Goal: Information Seeking & Learning: Check status

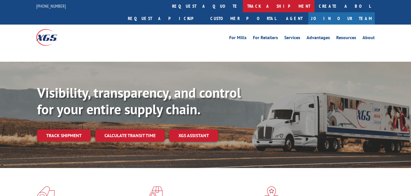
click at [243, 9] on link "track a shipment" at bounding box center [279, 6] width 72 height 12
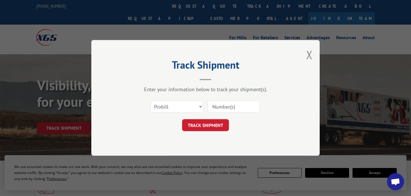
paste input "3050004"
click at [216, 109] on input "3050004" at bounding box center [233, 107] width 53 height 12
type input "3050004"
click at [193, 107] on select "Select category... Probill BOL PO" at bounding box center [177, 107] width 53 height 12
select select "bol"
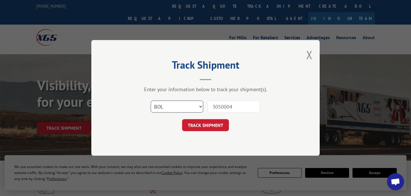
click at [151, 101] on select "Select category... Probill BOL PO" at bounding box center [177, 107] width 53 height 12
click at [224, 108] on input "3050004" at bounding box center [233, 107] width 53 height 12
type input "3050004"
click at [220, 121] on button "TRACK SHIPMENT" at bounding box center [205, 125] width 47 height 12
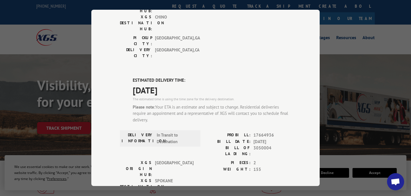
scroll to position [231, 0]
click at [264, 132] on span "17664936" at bounding box center [272, 135] width 38 height 7
copy span "17664936"
click at [349, 83] on div "Track Shipment DELIVERED DELIVERY INFORMATION: [DATE] 11:30 am PROBILL: 1426014…" at bounding box center [205, 98] width 411 height 196
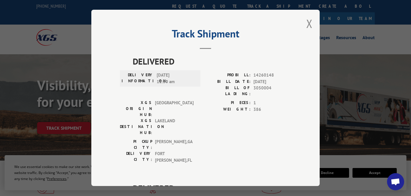
scroll to position [0, 0]
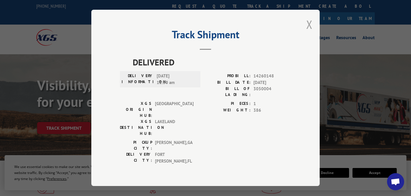
click at [308, 26] on button "Close modal" at bounding box center [309, 24] width 6 height 15
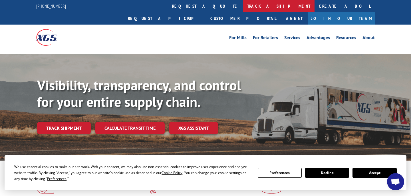
click at [243, 5] on link "track a shipment" at bounding box center [279, 6] width 72 height 12
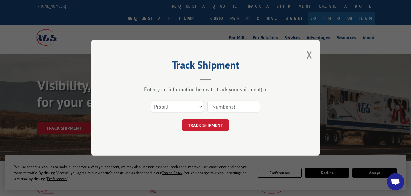
paste input "17664936"
click at [217, 106] on input "17664936" at bounding box center [233, 107] width 53 height 12
type input "17664936"
click at [213, 130] on button "TRACK SHIPMENT" at bounding box center [205, 125] width 47 height 12
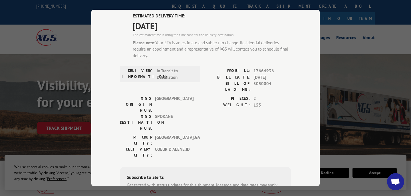
scroll to position [39, 0]
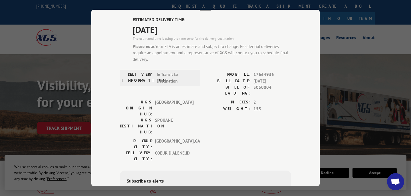
click at [337, 99] on div "Track Shipment ESTIMATED DELIVERY TIME: [DATE] The estimated time is using the …" at bounding box center [205, 98] width 411 height 196
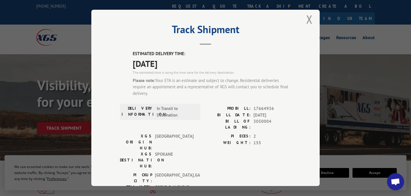
scroll to position [0, 0]
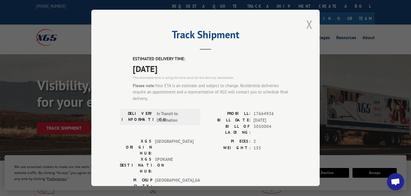
click at [310, 25] on button "Close modal" at bounding box center [309, 24] width 6 height 15
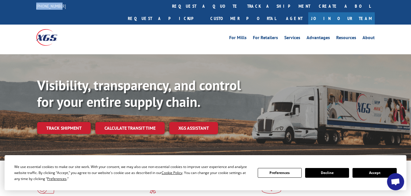
drag, startPoint x: 61, startPoint y: 5, endPoint x: 32, endPoint y: 3, distance: 29.5
click at [27, 8] on div "[PHONE_NUMBER] request a quote track a shipment Create a BOL Request a pickup C…" at bounding box center [205, 12] width 411 height 25
copy link "[PHONE_NUMBER]"
